Goal: Information Seeking & Learning: Learn about a topic

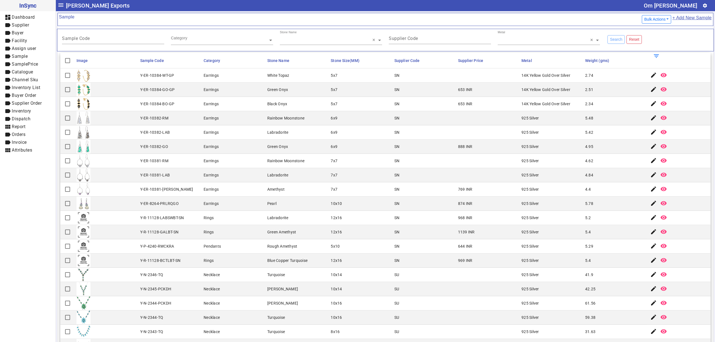
click at [344, 130] on mat-cell "6x9" at bounding box center [361, 132] width 64 height 14
click at [424, 139] on mat-cell "SN" at bounding box center [425, 132] width 64 height 14
drag, startPoint x: 320, startPoint y: 116, endPoint x: 590, endPoint y: 135, distance: 271.3
drag, startPoint x: 475, startPoint y: 145, endPoint x: 428, endPoint y: 147, distance: 47.0
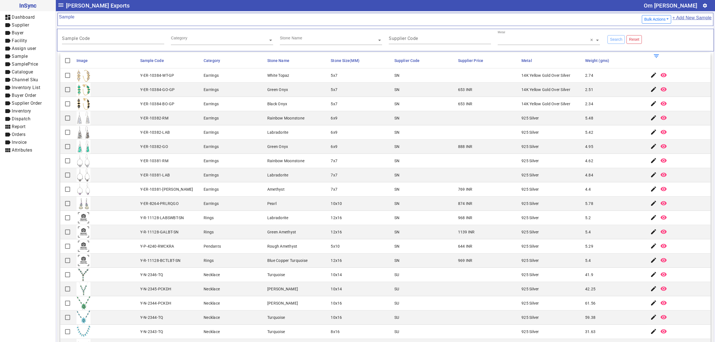
click at [447, 147] on mat-row "Y-ER-10382-GO Earrings Green Onyx 6x9 SN 888 INR 925 Silver 4.95 edit remove_re…" at bounding box center [385, 147] width 650 height 14
click at [164, 147] on div "Y-ER-10382-GO" at bounding box center [154, 147] width 28 height 6
click at [126, 147] on mat-cell at bounding box center [107, 147] width 64 height 14
click at [259, 200] on mat-cell "Earrings" at bounding box center [234, 204] width 64 height 14
click at [343, 149] on mat-cell "6x9" at bounding box center [361, 147] width 64 height 14
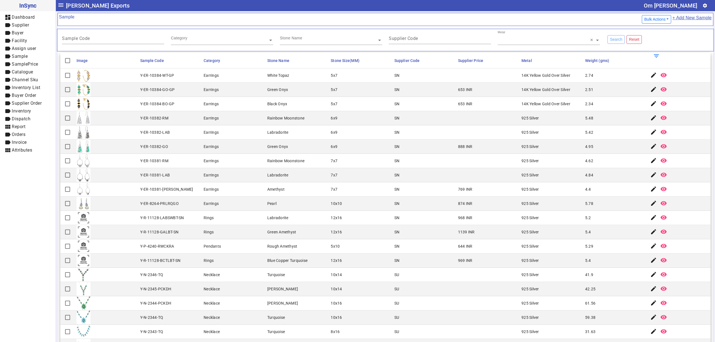
drag, startPoint x: 137, startPoint y: 77, endPoint x: 599, endPoint y: 93, distance: 462.7
drag, startPoint x: 587, startPoint y: 106, endPoint x: 139, endPoint y: 109, distance: 448.2
click at [139, 109] on mat-row "Y-ER-10384-BO-GP Earrings Black Onyx 5x7 SN 653 INR 14K Yellow Gold Over Silver…" at bounding box center [385, 104] width 650 height 14
click at [154, 133] on div "Y-ER-10382-LAB" at bounding box center [155, 133] width 30 height 6
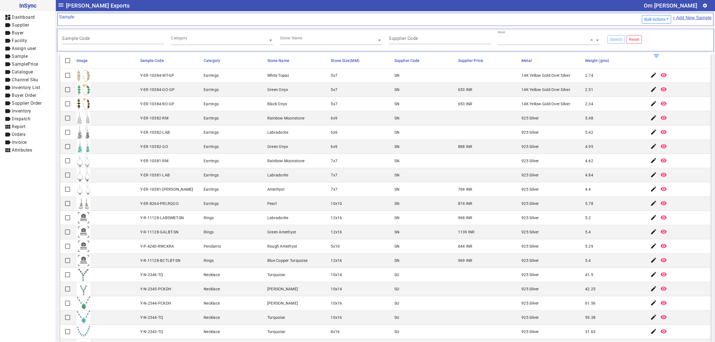
click at [252, 142] on mat-cell "Earrings" at bounding box center [234, 147] width 64 height 14
click at [183, 140] on mat-cell "Y-ER-10382-LAB" at bounding box center [171, 132] width 64 height 14
click at [193, 168] on mat-cell "Y-ER-10381-RM" at bounding box center [171, 161] width 64 height 14
click at [383, 129] on mat-cell "6x9" at bounding box center [361, 132] width 64 height 14
click at [402, 154] on mat-cell "SN" at bounding box center [425, 147] width 64 height 14
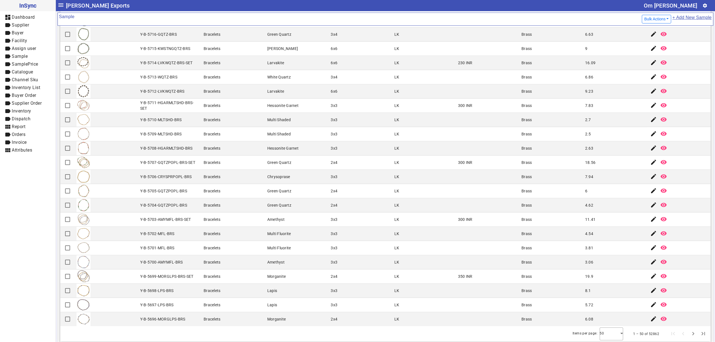
scroll to position [59, 0]
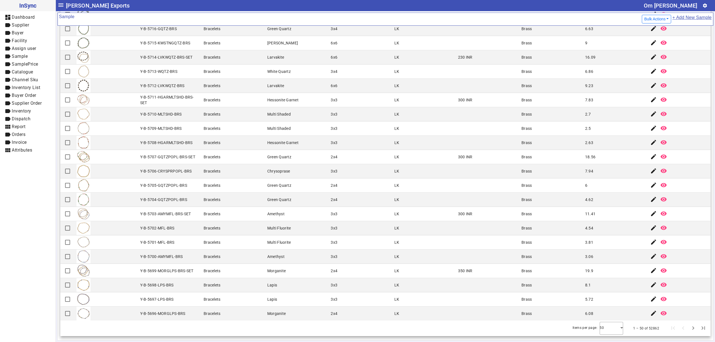
drag, startPoint x: 385, startPoint y: 78, endPoint x: 603, endPoint y: 219, distance: 260.6
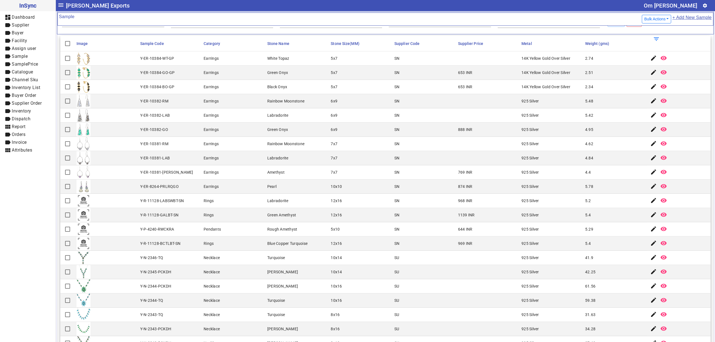
scroll to position [0, 0]
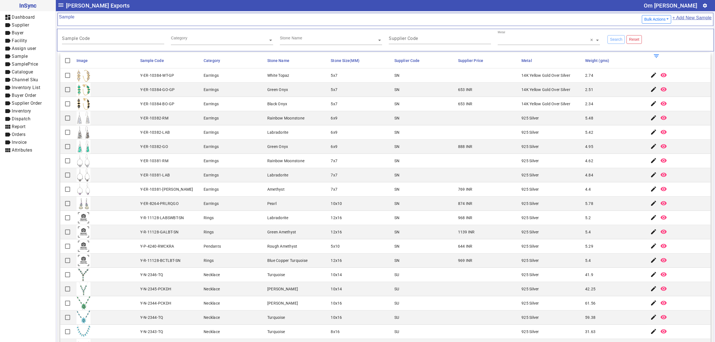
click at [356, 127] on mat-cell "6x9" at bounding box center [361, 132] width 64 height 14
drag, startPoint x: 135, startPoint y: 75, endPoint x: 597, endPoint y: 180, distance: 474.0
click at [435, 168] on mat-cell "SN" at bounding box center [425, 161] width 64 height 14
drag, startPoint x: 137, startPoint y: 75, endPoint x: 609, endPoint y: 180, distance: 483.8
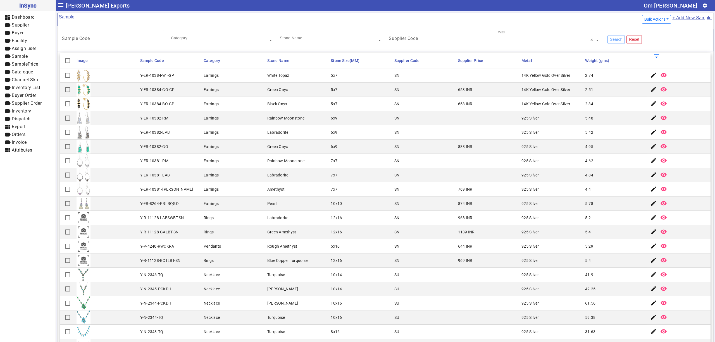
click at [432, 117] on mat-cell "SN" at bounding box center [425, 118] width 64 height 14
drag, startPoint x: 586, startPoint y: 174, endPoint x: 139, endPoint y: 77, distance: 457.3
click at [313, 90] on mat-cell "Green Onyx" at bounding box center [298, 90] width 64 height 14
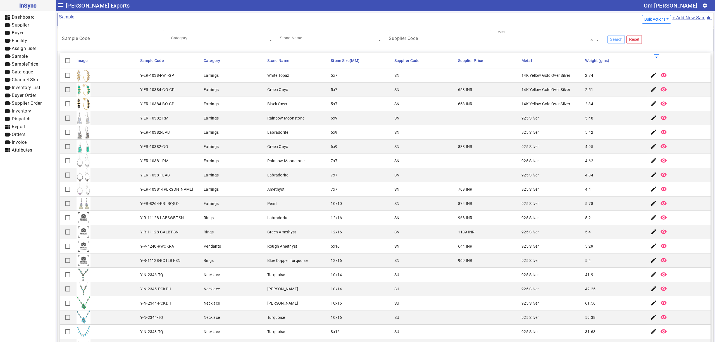
drag, startPoint x: 137, startPoint y: 75, endPoint x: 587, endPoint y: 178, distance: 461.5
click at [589, 180] on mat-cell "4.84" at bounding box center [615, 175] width 64 height 14
drag, startPoint x: 138, startPoint y: 74, endPoint x: 592, endPoint y: 178, distance: 466.0
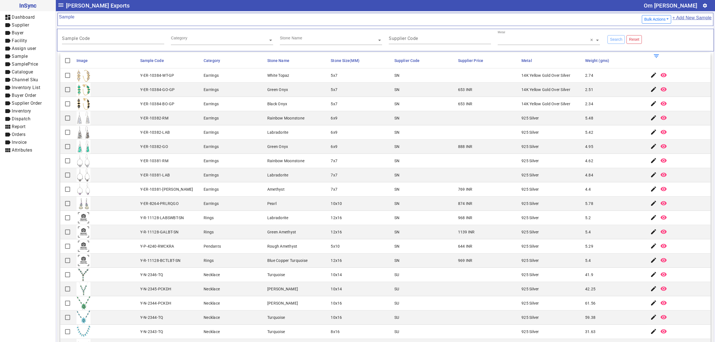
click at [605, 141] on mat-cell "4.95" at bounding box center [615, 147] width 64 height 14
drag, startPoint x: 138, startPoint y: 73, endPoint x: 596, endPoint y: 175, distance: 469.1
click at [288, 206] on mat-cell "Pearl" at bounding box center [298, 204] width 64 height 14
drag, startPoint x: 393, startPoint y: 93, endPoint x: 378, endPoint y: 141, distance: 50.8
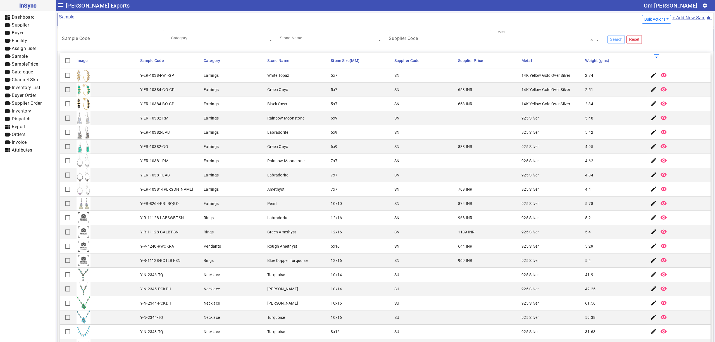
click at [394, 92] on div "SN" at bounding box center [396, 90] width 5 height 6
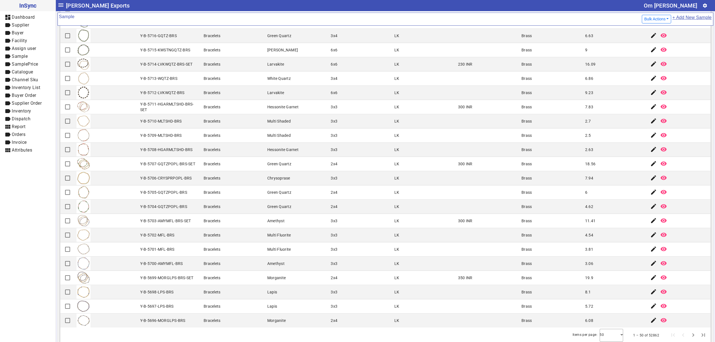
scroll to position [59, 0]
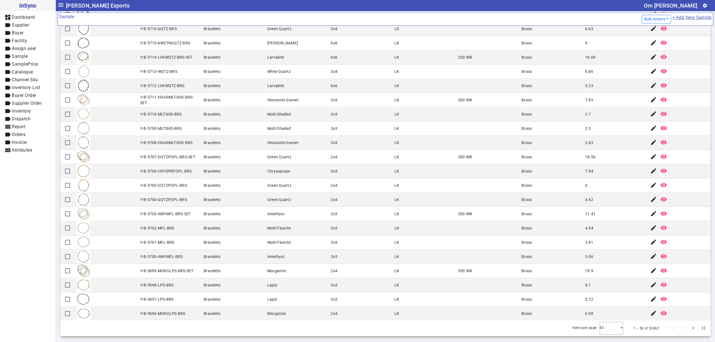
drag, startPoint x: 120, startPoint y: 225, endPoint x: 404, endPoint y: 227, distance: 283.7
click at [404, 227] on mat-row "Y-B-5702-MFL-BRS Bracelets Multi Fluorite 3x3 LK Brass 4.54 edit remove_red_eye" at bounding box center [385, 228] width 650 height 14
click at [140, 242] on div "Y-B-5701-MFL-BRS" at bounding box center [157, 243] width 34 height 6
drag, startPoint x: 137, startPoint y: 227, endPoint x: 606, endPoint y: 249, distance: 469.1
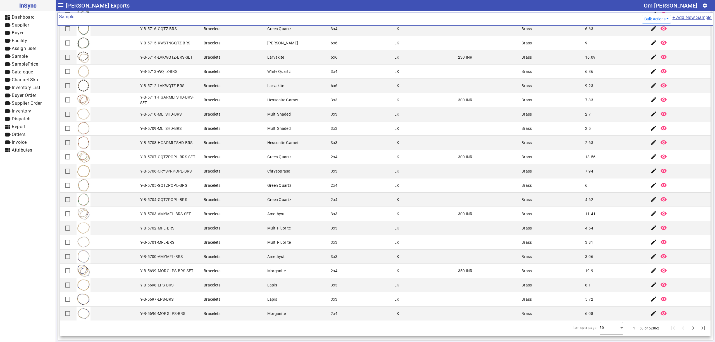
click at [400, 202] on mat-cell "LK" at bounding box center [425, 200] width 64 height 14
click at [650, 187] on mat-icon "edit" at bounding box center [653, 185] width 7 height 7
click at [660, 185] on mat-icon "remove_red_eye" at bounding box center [663, 185] width 7 height 7
click at [650, 184] on mat-icon "edit" at bounding box center [653, 185] width 7 height 7
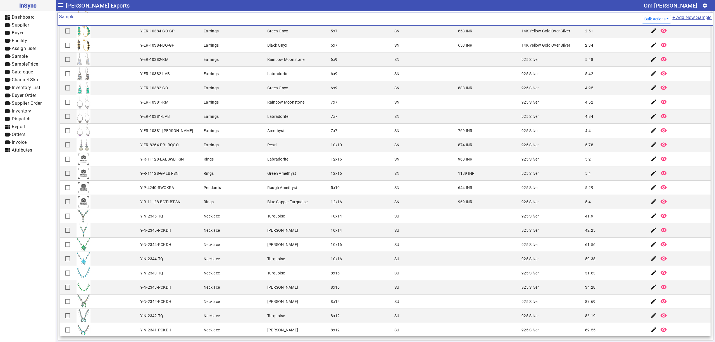
scroll to position [0, 0]
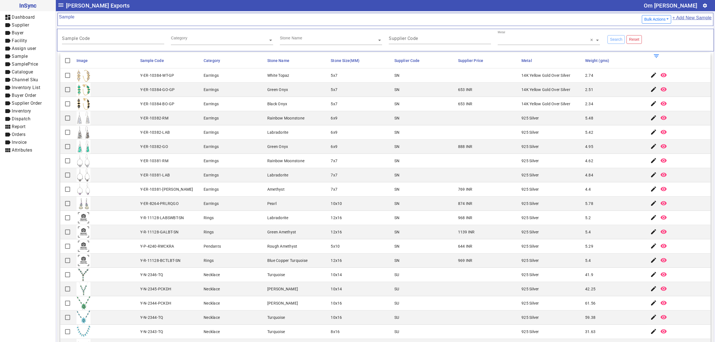
click at [384, 182] on mat-cell "7x7" at bounding box center [361, 175] width 64 height 14
click at [242, 156] on mat-cell "Earrings" at bounding box center [234, 161] width 64 height 14
click at [399, 161] on mat-cell "SN" at bounding box center [425, 161] width 64 height 14
click at [432, 198] on mat-cell "SN" at bounding box center [425, 204] width 64 height 14
click at [456, 101] on mat-cell "653 INR" at bounding box center [488, 104] width 64 height 14
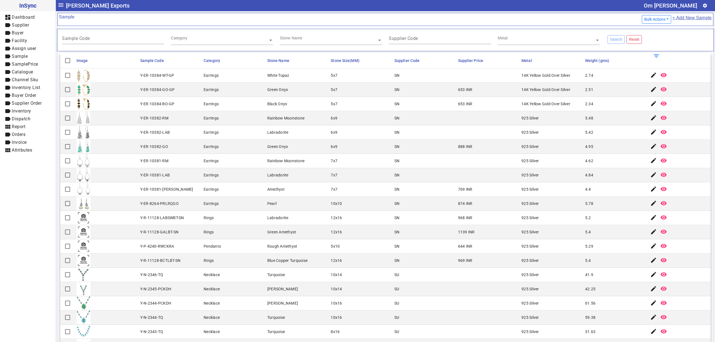
click at [458, 213] on mat-cell "968 INR" at bounding box center [488, 218] width 64 height 14
click at [433, 131] on mat-cell "SN" at bounding box center [425, 132] width 64 height 14
click at [345, 139] on mat-cell "6x9" at bounding box center [361, 132] width 64 height 14
drag, startPoint x: 135, startPoint y: 74, endPoint x: 590, endPoint y: 103, distance: 455.8
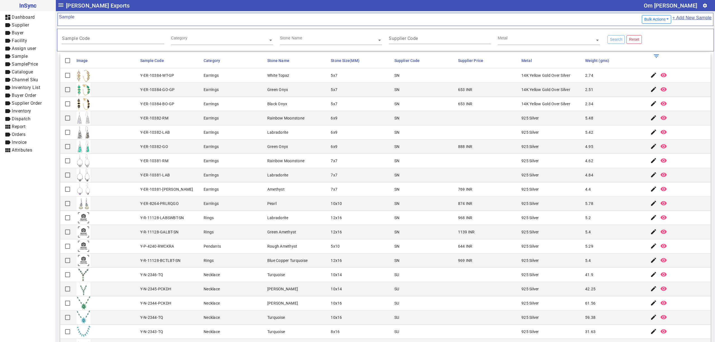
click at [444, 144] on mat-cell "SN" at bounding box center [425, 147] width 64 height 14
click at [323, 189] on mat-cell "Amethyst" at bounding box center [298, 189] width 64 height 14
drag, startPoint x: 297, startPoint y: 117, endPoint x: 296, endPoint y: 114, distance: 3.5
click at [297, 114] on mat-cell "Rainbow Moonstone" at bounding box center [298, 118] width 64 height 14
click at [521, 232] on div "925 Silver" at bounding box center [530, 232] width 18 height 6
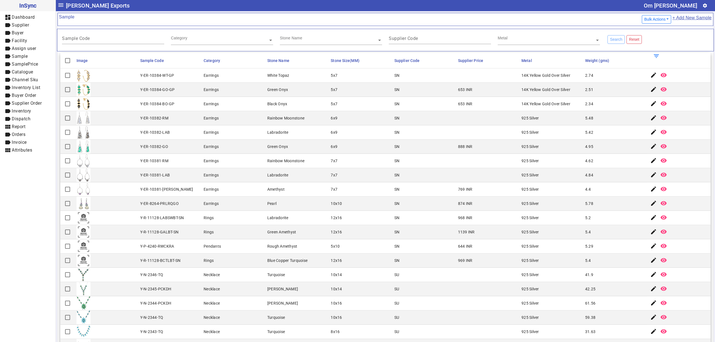
click at [221, 103] on mat-cell "Earrings" at bounding box center [234, 104] width 64 height 14
click at [418, 120] on mat-cell "SN" at bounding box center [425, 118] width 64 height 14
drag, startPoint x: 137, startPoint y: 73, endPoint x: 598, endPoint y: 132, distance: 464.0
click at [459, 143] on mat-cell "888 INR" at bounding box center [488, 147] width 64 height 14
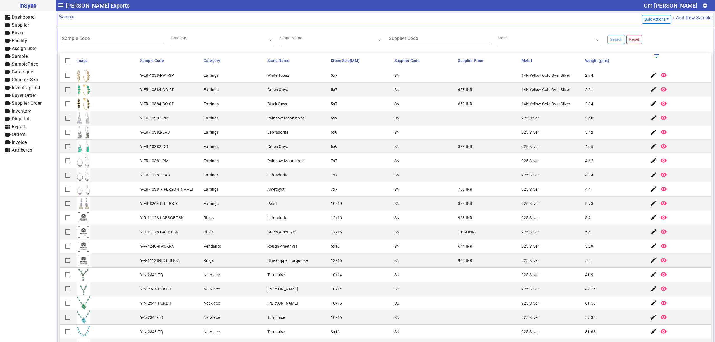
drag, startPoint x: 593, startPoint y: 132, endPoint x: 144, endPoint y: 73, distance: 453.0
drag, startPoint x: 416, startPoint y: 203, endPoint x: 417, endPoint y: 195, distance: 8.0
click at [208, 129] on mat-cell "Earrings" at bounding box center [234, 132] width 64 height 14
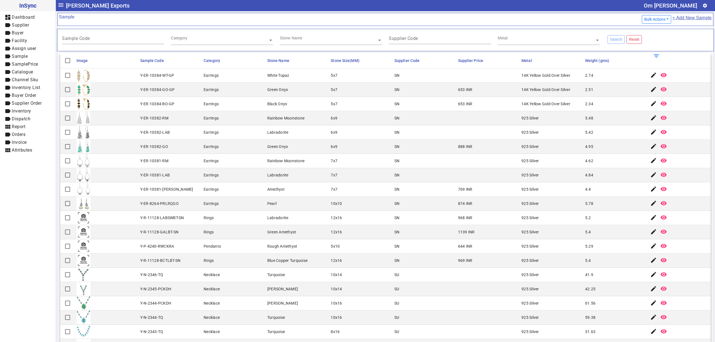
drag, startPoint x: 138, startPoint y: 73, endPoint x: 586, endPoint y: 130, distance: 451.5
click at [491, 145] on mat-cell "888 INR" at bounding box center [488, 147] width 64 height 14
click at [195, 92] on mat-cell "Y-ER-10384-GO-GP" at bounding box center [171, 90] width 64 height 14
